Goal: Transaction & Acquisition: Purchase product/service

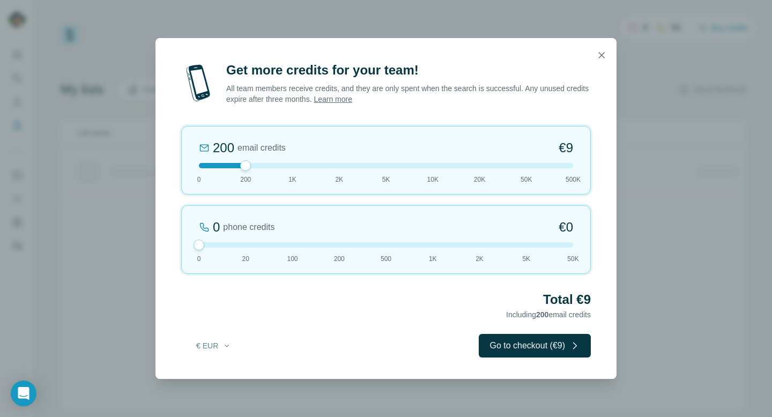
drag, startPoint x: 243, startPoint y: 243, endPoint x: 205, endPoint y: 245, distance: 38.6
click at [205, 245] on div at bounding box center [386, 244] width 374 height 5
click at [510, 343] on button "Go to checkout (€9)" at bounding box center [535, 346] width 112 height 24
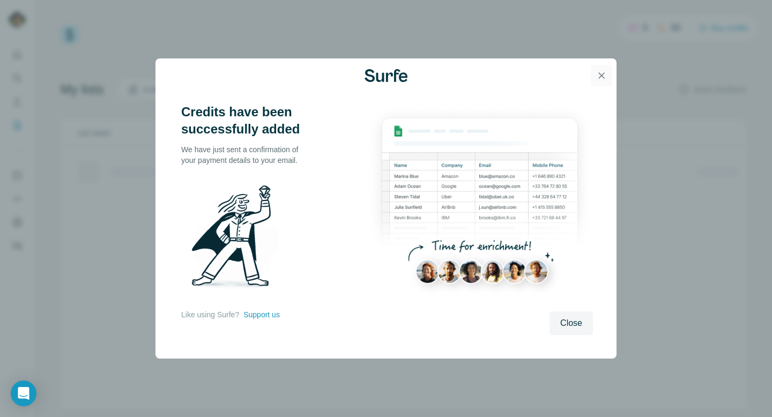
click at [604, 77] on icon "button" at bounding box center [601, 75] width 11 height 11
